Goal: Contribute content: Add original content to the website for others to see

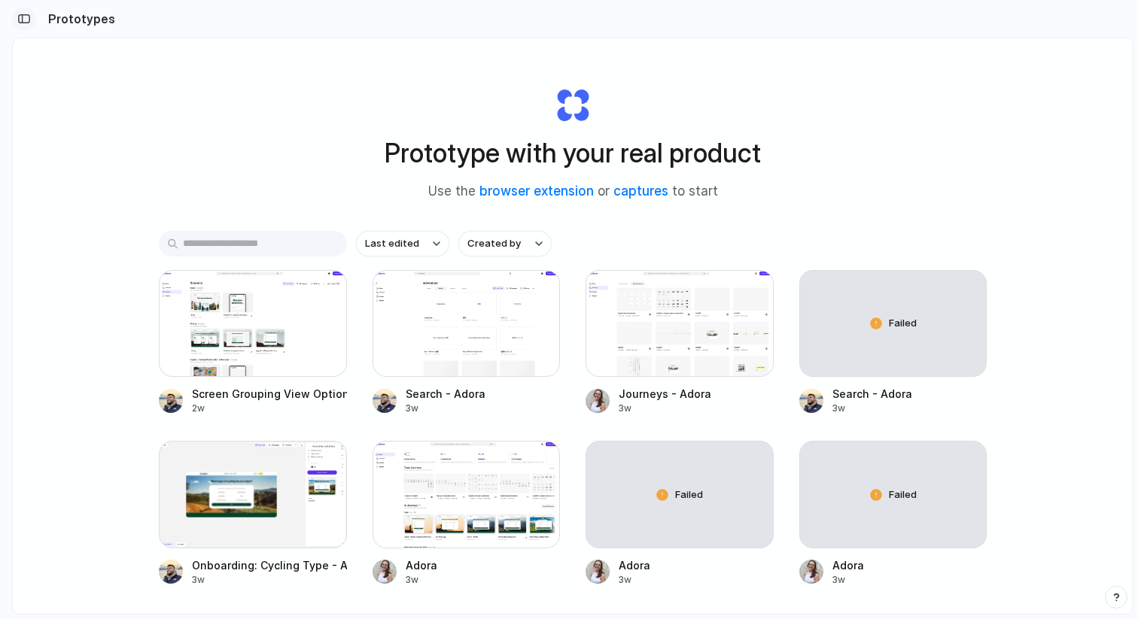
click at [27, 8] on button "button" at bounding box center [24, 19] width 24 height 24
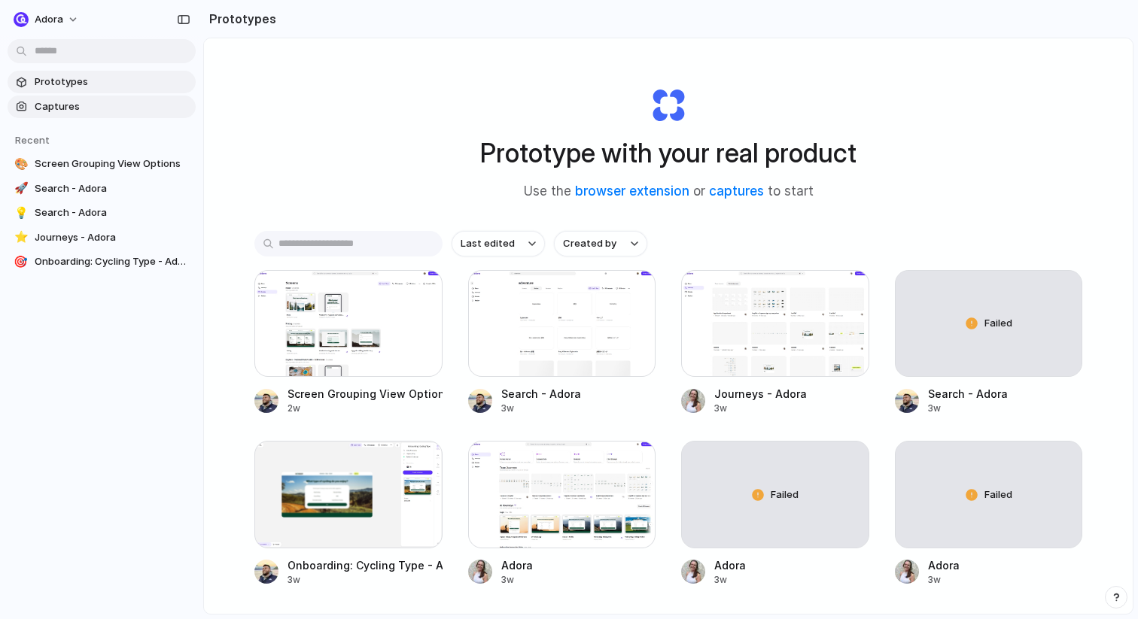
click at [65, 105] on span "Captures" at bounding box center [112, 106] width 155 height 15
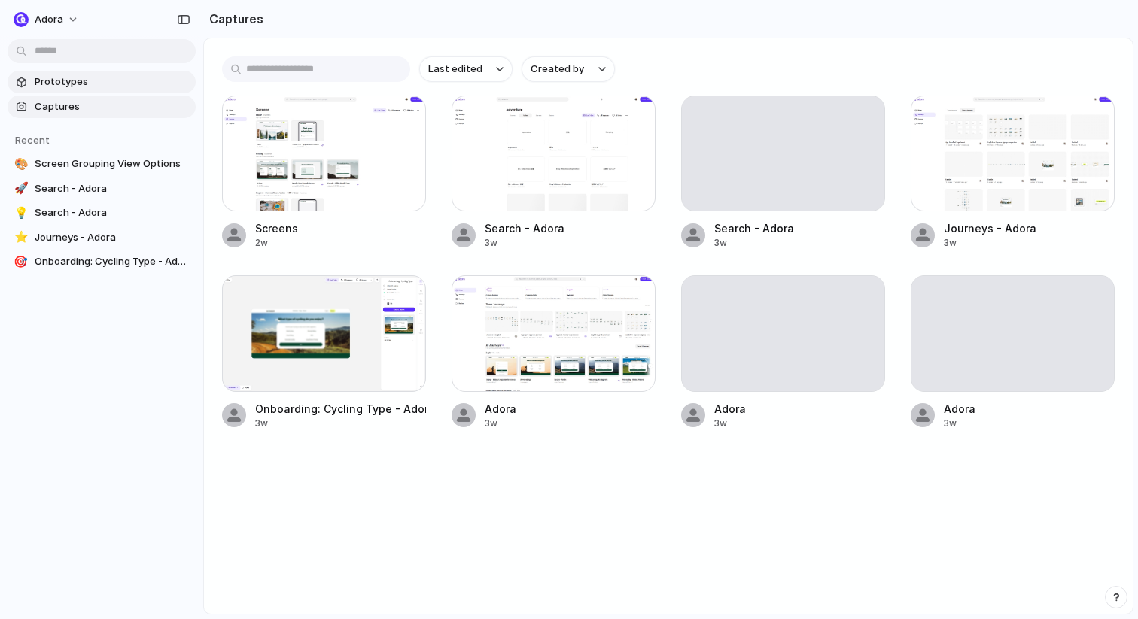
click at [52, 84] on span "Prototypes" at bounding box center [112, 82] width 155 height 15
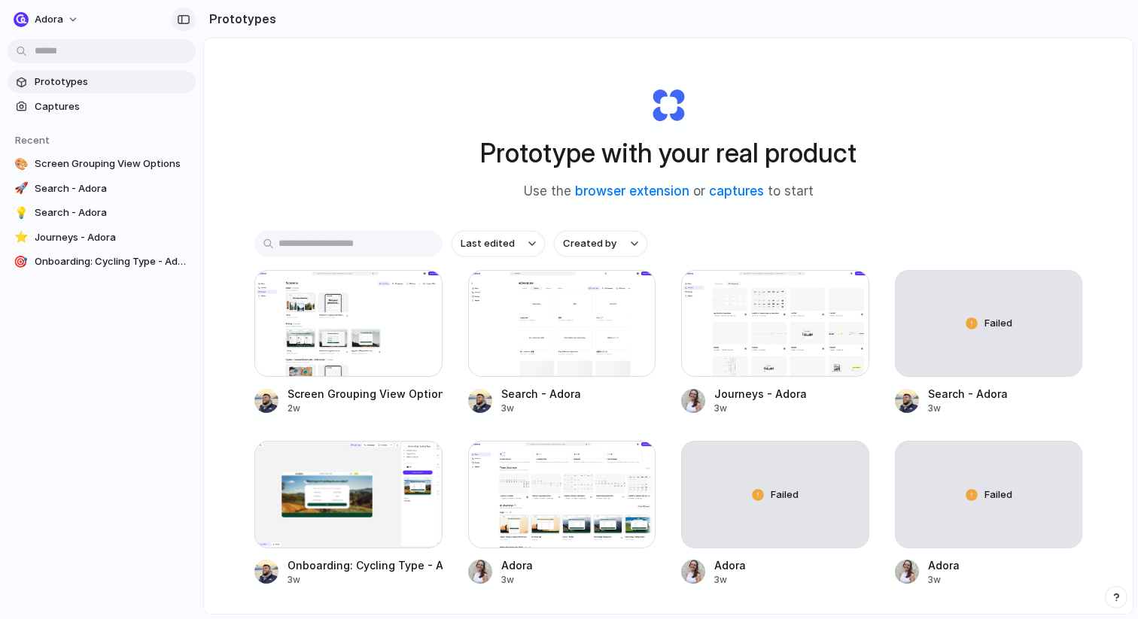
click at [185, 20] on div "button" at bounding box center [184, 19] width 14 height 11
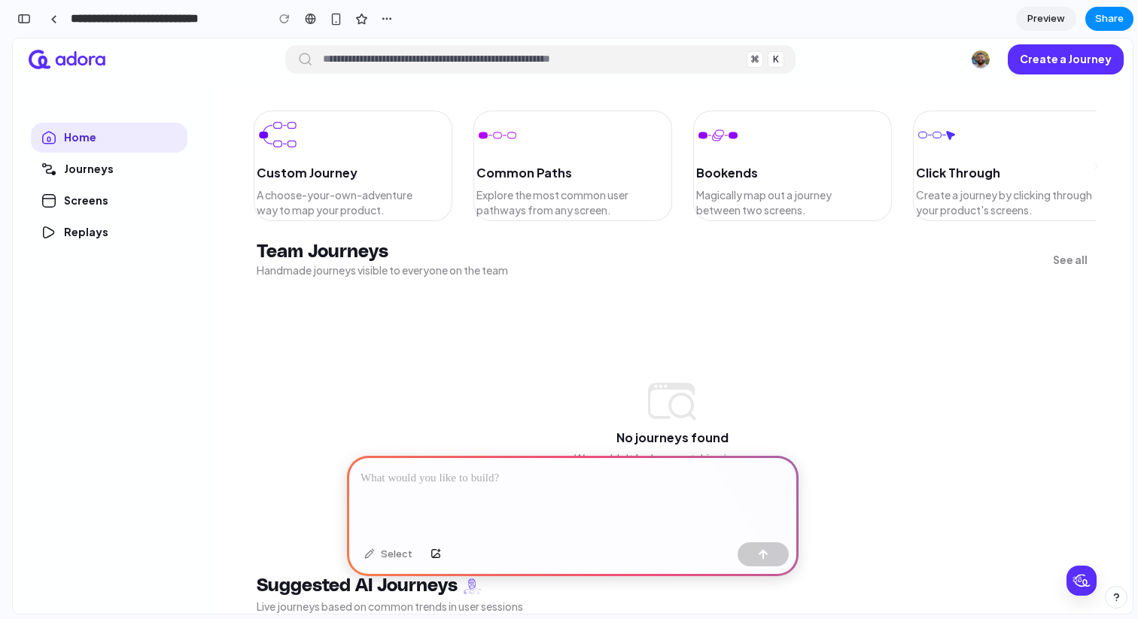
click at [419, 488] on div at bounding box center [573, 496] width 452 height 81
click at [458, 65] on input "button" at bounding box center [530, 59] width 417 height 24
click at [443, 101] on div "Custom Journey A choose-your-own-adventure way to map your product. Common Path…" at bounding box center [672, 351] width 921 height 528
click at [990, 66] on img "Account" at bounding box center [981, 59] width 18 height 18
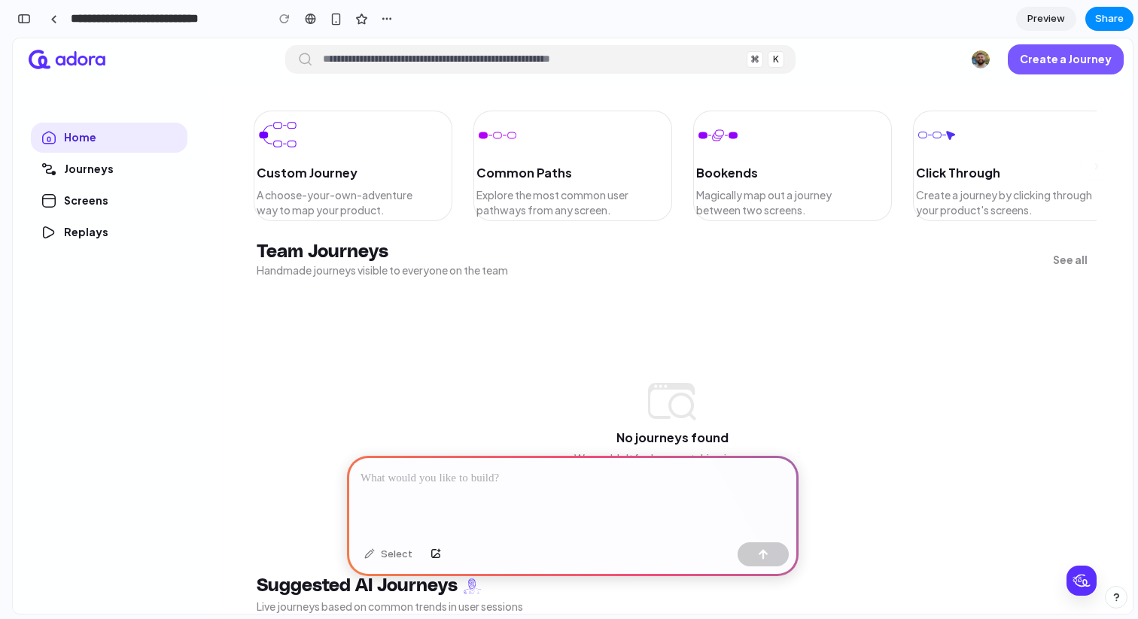
click at [1036, 63] on p "Create a Journey" at bounding box center [1066, 59] width 92 height 8
click at [671, 483] on p at bounding box center [573, 479] width 425 height 18
click at [388, 556] on div "Select" at bounding box center [388, 555] width 63 height 24
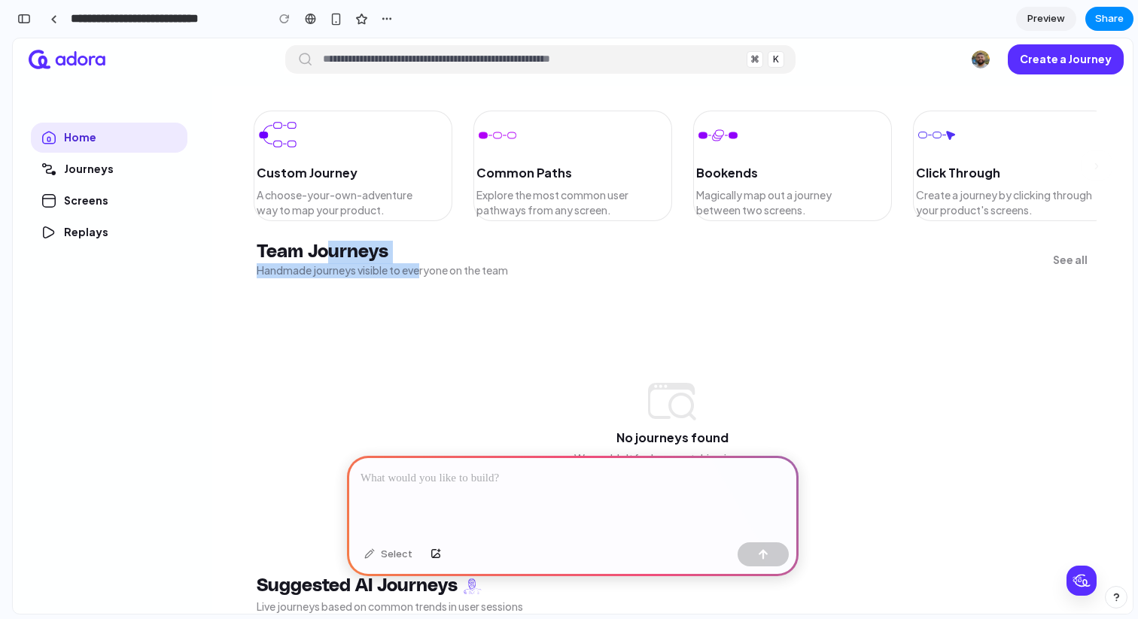
drag, startPoint x: 331, startPoint y: 254, endPoint x: 425, endPoint y: 263, distance: 94.5
click at [425, 263] on div "Team Journeys Handmade journeys visible to everyone on the team" at bounding box center [382, 260] width 251 height 30
click at [427, 267] on p "Handmade journeys visible to everyone on the team" at bounding box center [382, 271] width 251 height 8
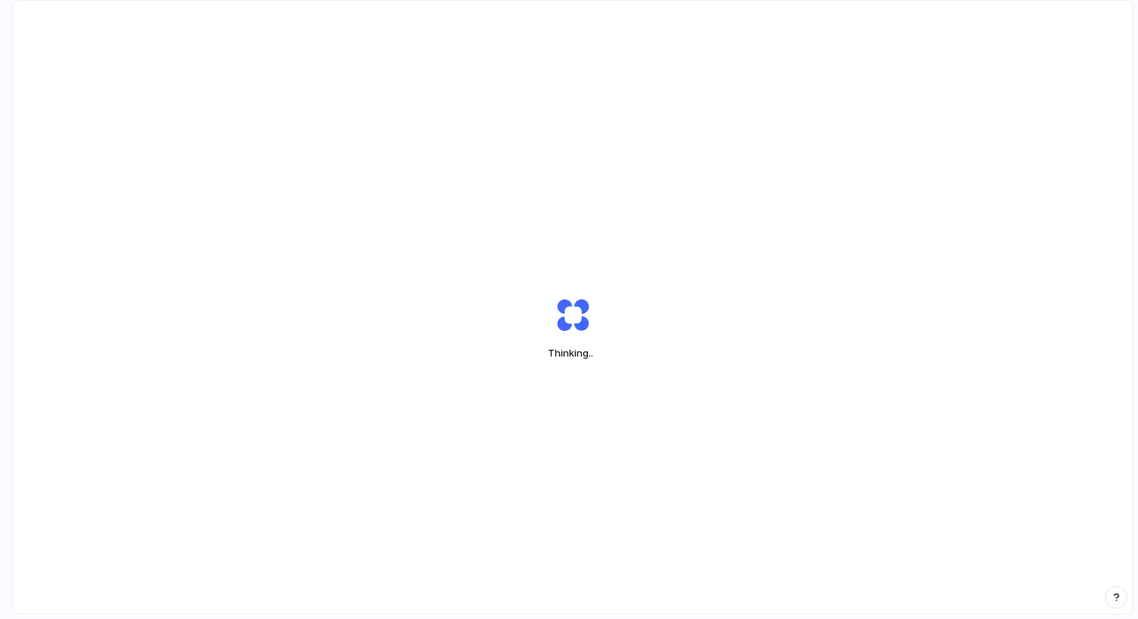
drag, startPoint x: 552, startPoint y: 353, endPoint x: 616, endPoint y: 353, distance: 63.2
click at [616, 353] on span "Thinking .." at bounding box center [572, 353] width 101 height 15
